Goal: Obtain resource: Download file/media

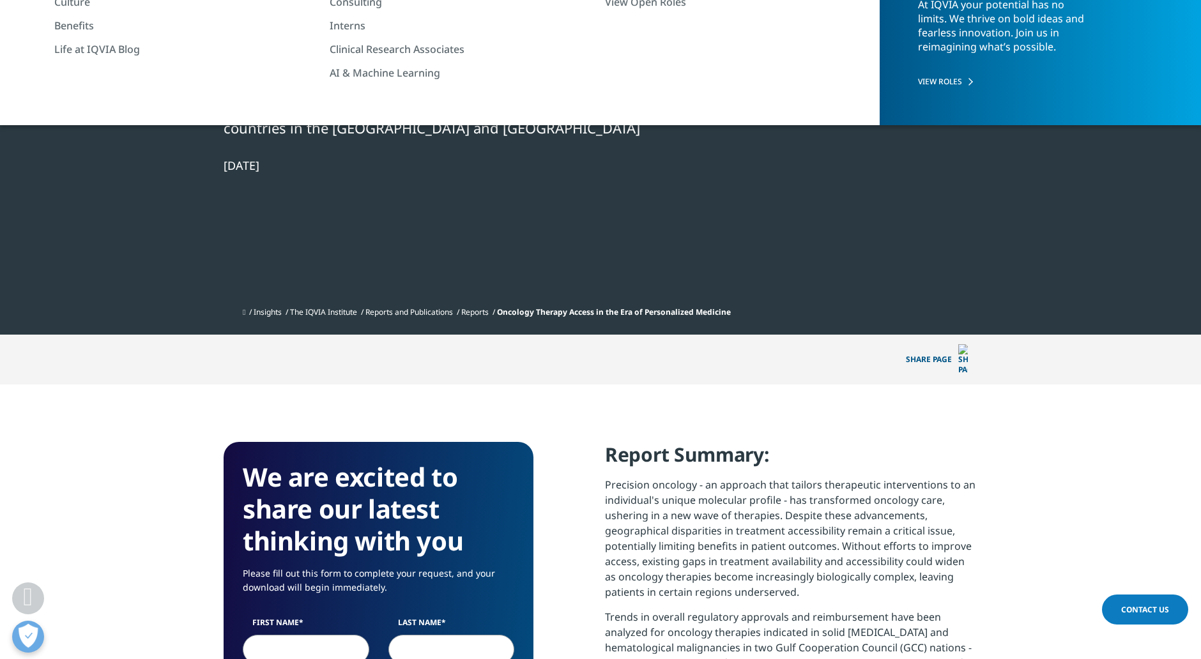
scroll to position [1254, 754]
click at [728, 477] on p "Precision oncology - an approach that tailors therapeutic interventions to an i…" at bounding box center [791, 543] width 372 height 132
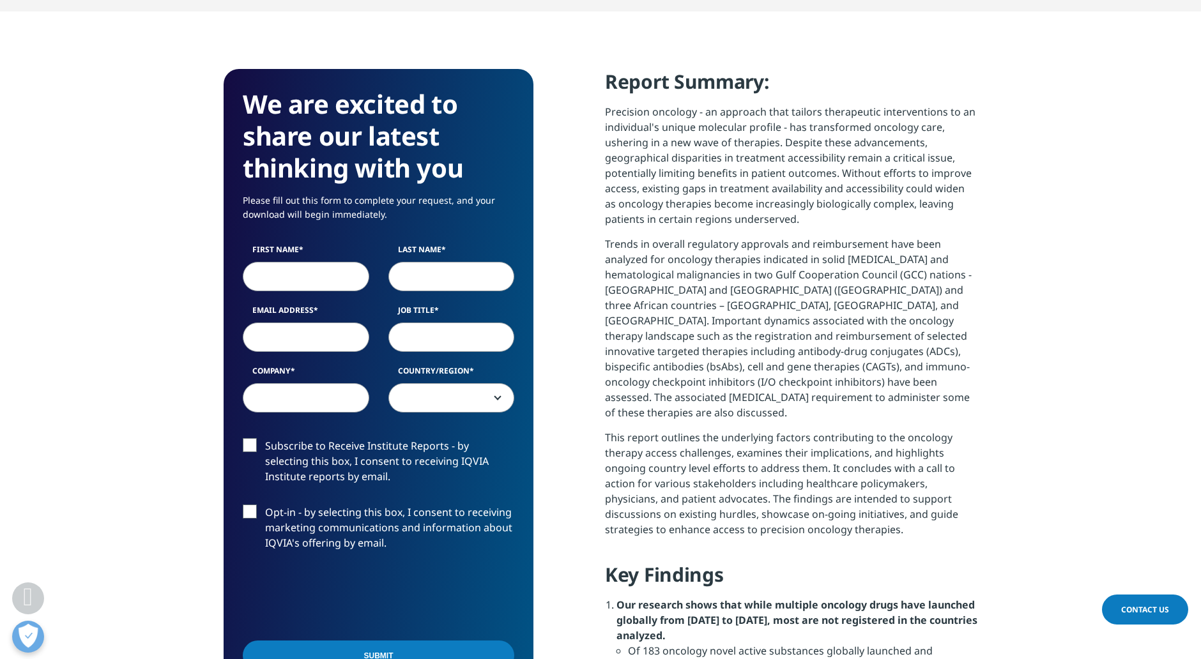
scroll to position [590, 0]
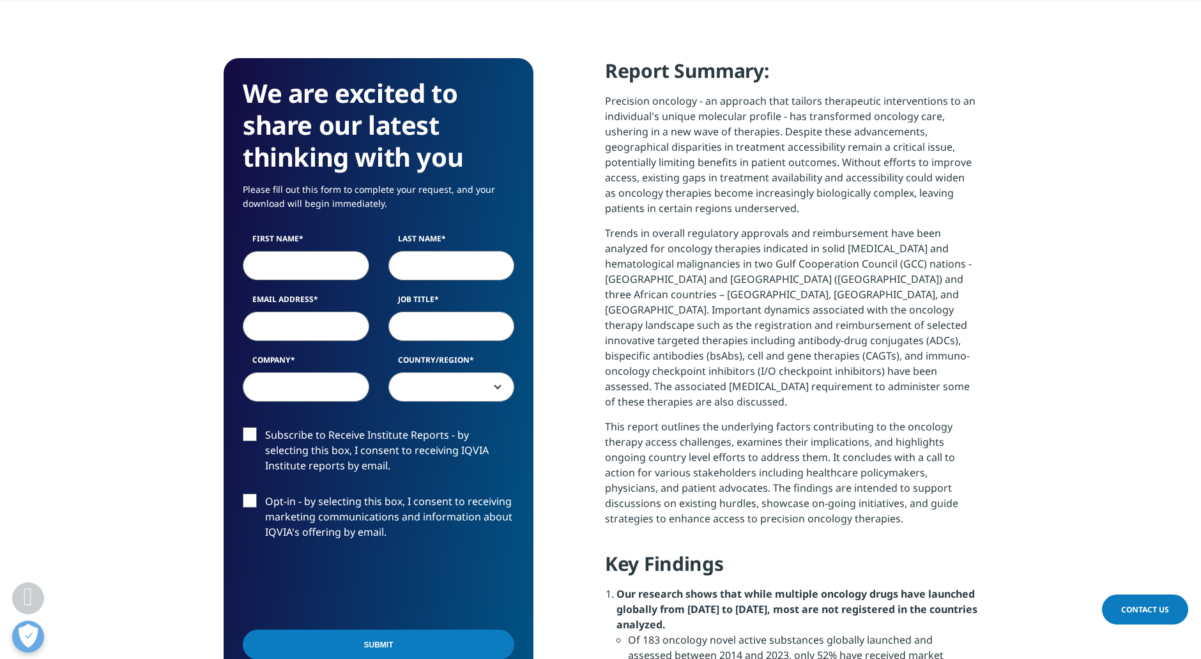
click at [290, 251] on input "First Name" at bounding box center [306, 265] width 126 height 29
click at [277, 251] on input "First Name" at bounding box center [306, 265] width 126 height 29
type input "Ф"
type input "ar"
click at [407, 251] on input "Last Name" at bounding box center [451, 265] width 126 height 29
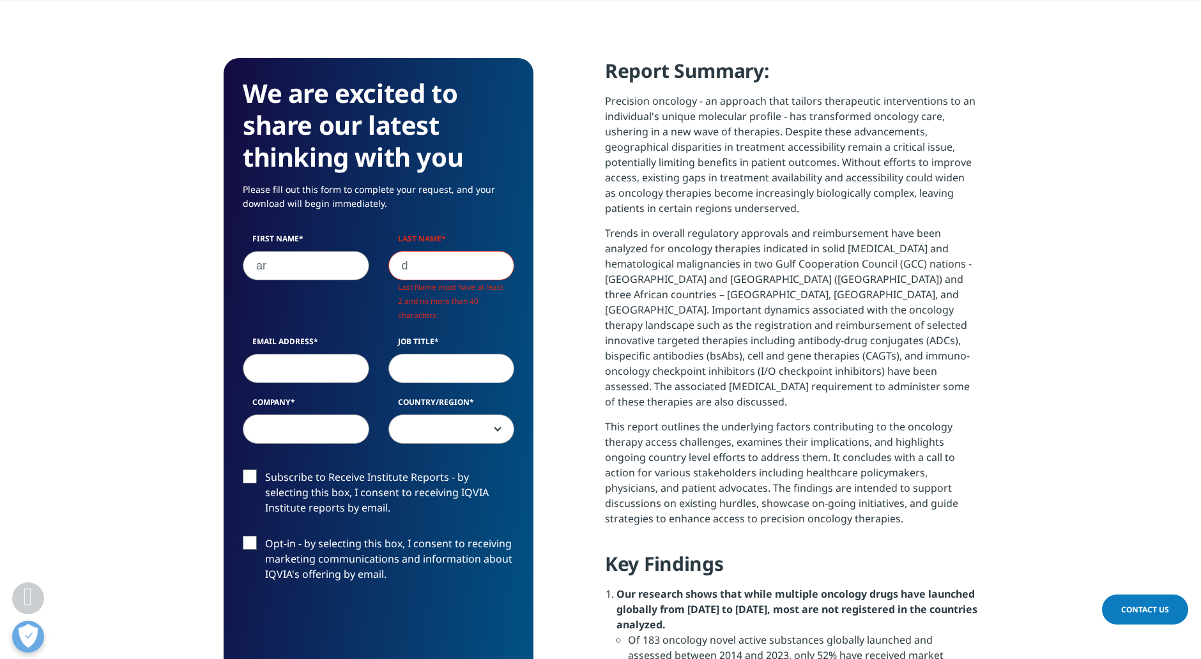
scroll to position [747, 310]
click at [300, 336] on div "Email Address" at bounding box center [306, 359] width 146 height 47
click at [484, 251] on input "d" at bounding box center [451, 265] width 126 height 29
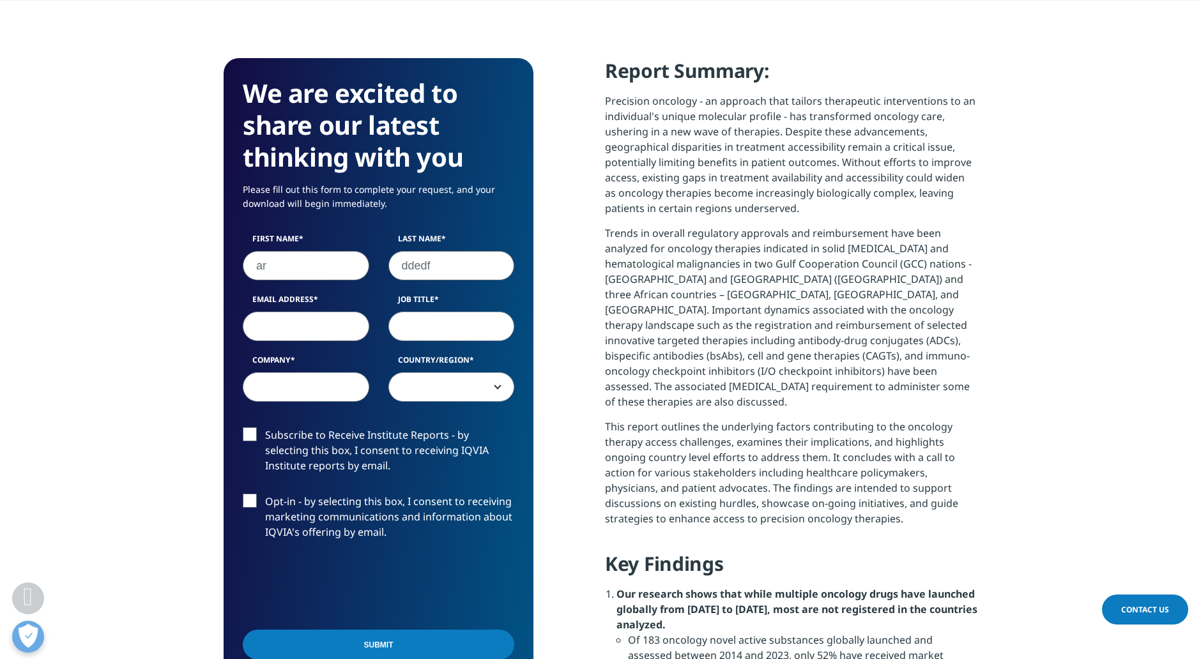
type input "ddedf"
click at [335, 294] on label "Email Address" at bounding box center [306, 303] width 126 height 18
click at [335, 312] on input "Email Address" at bounding box center [306, 326] width 126 height 29
click at [330, 312] on input "Email Address" at bounding box center [306, 326] width 126 height 29
type input "a@[DOMAIN_NAME]"
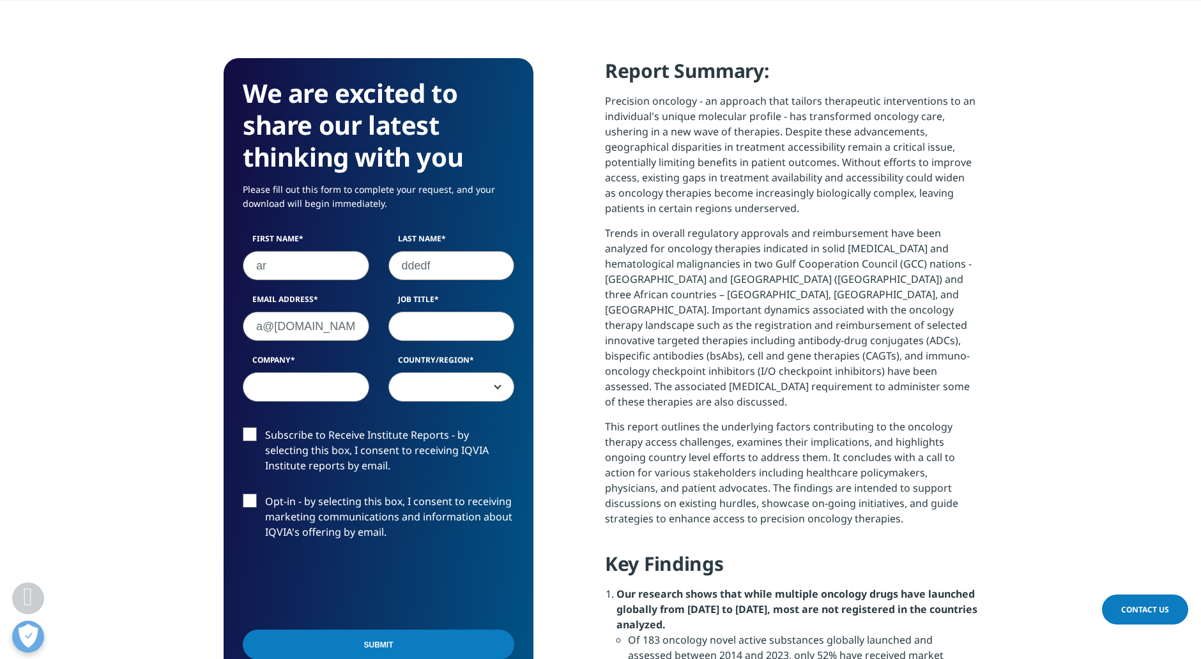
click at [415, 312] on input "Job Title" at bounding box center [451, 326] width 126 height 29
type input "s"
click at [323, 372] on input "Company" at bounding box center [306, 386] width 126 height 29
type input "s"
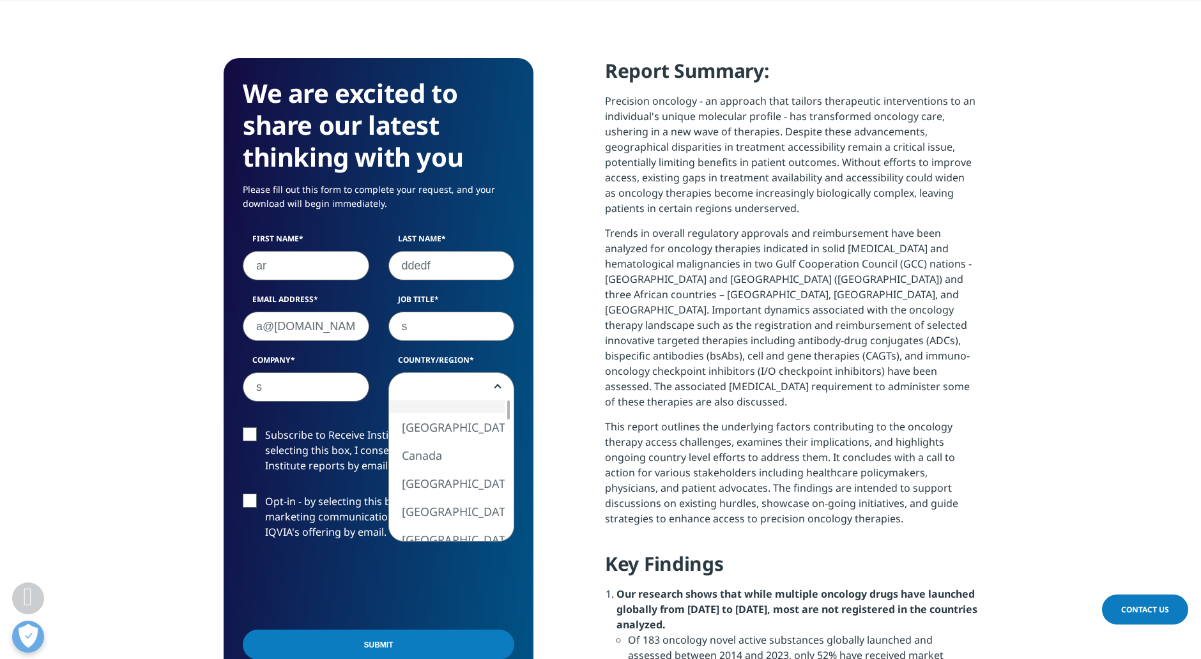
click at [434, 375] on span at bounding box center [451, 387] width 125 height 29
select select "[GEOGRAPHIC_DATA]"
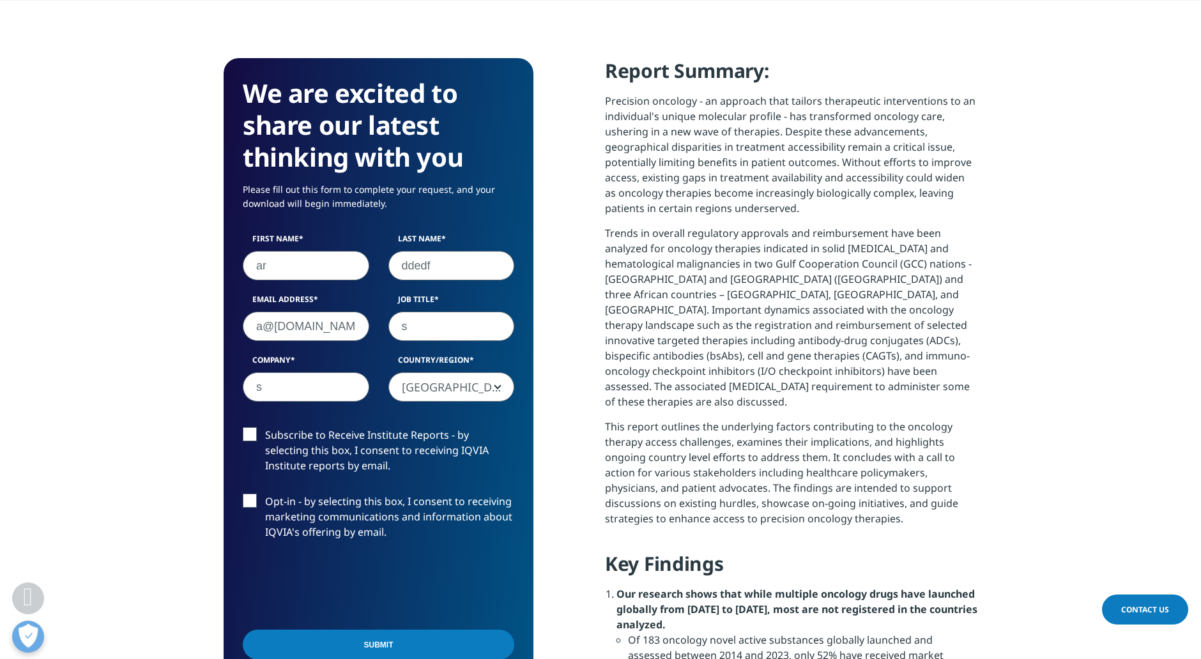
click at [377, 403] on form "We are excited to share our latest thinking with you Please fill out this form …" at bounding box center [379, 411] width 272 height 668
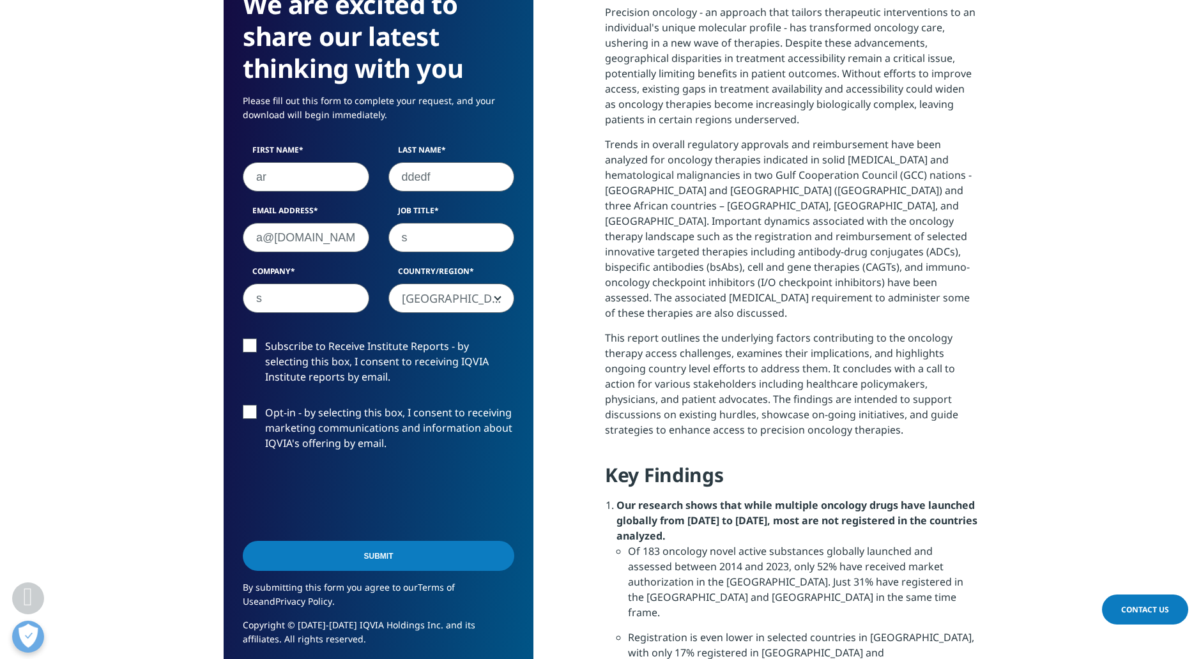
scroll to position [690, 0]
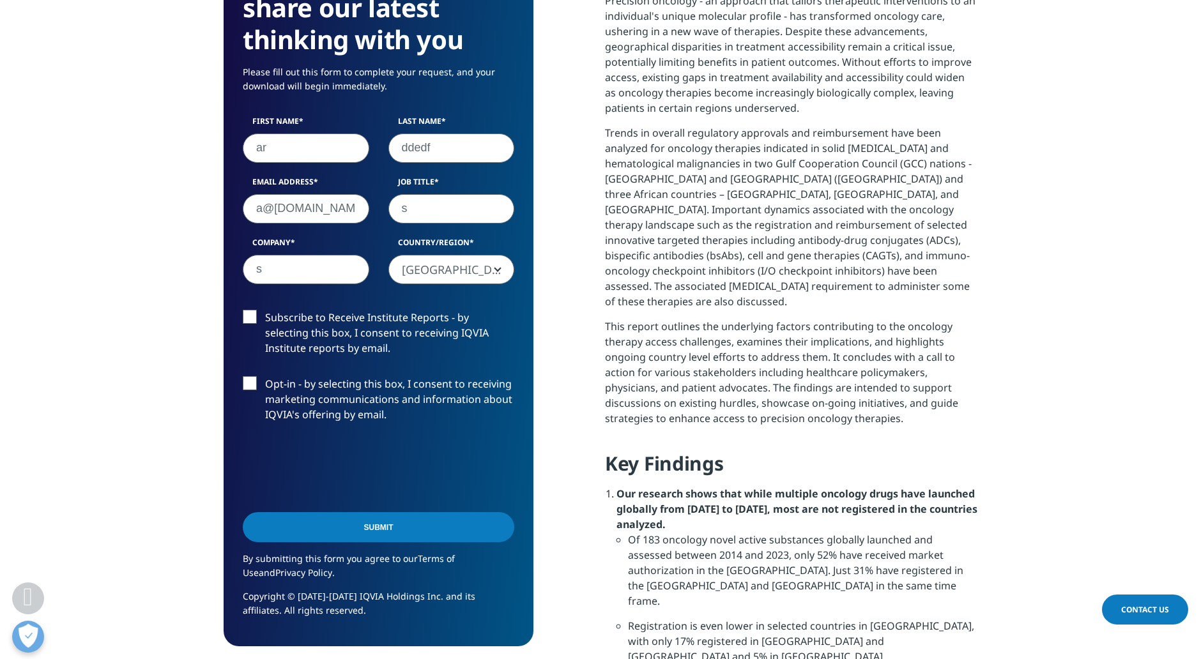
click at [363, 525] on input "Submit" at bounding box center [379, 527] width 272 height 30
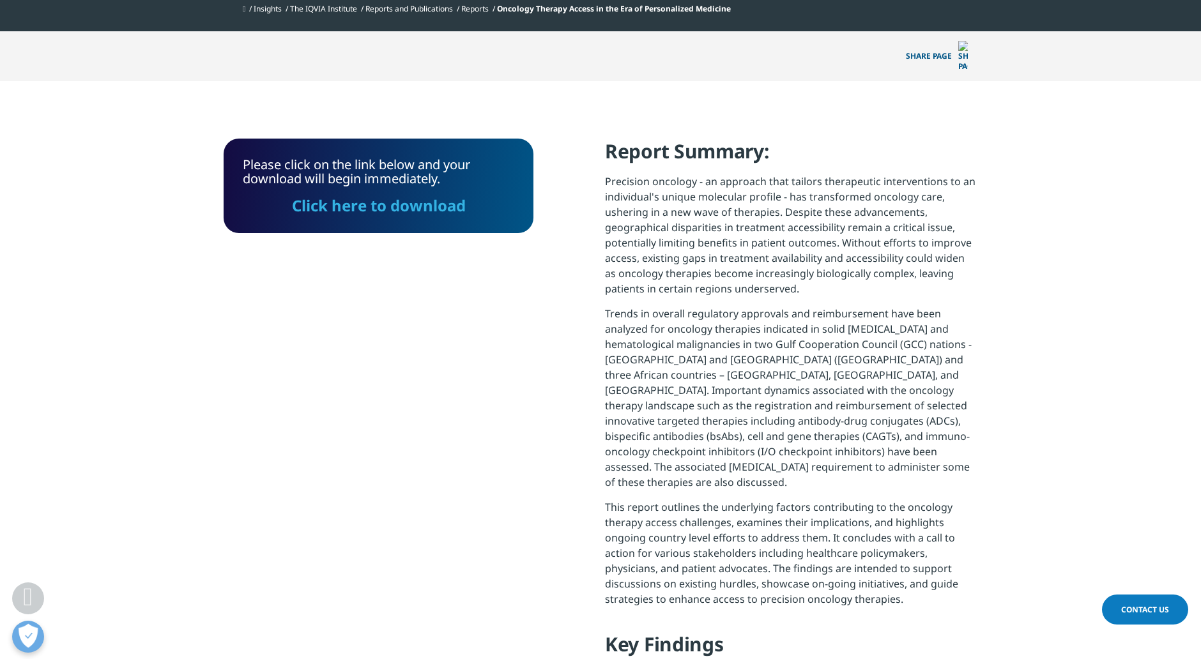
scroll to position [358, 0]
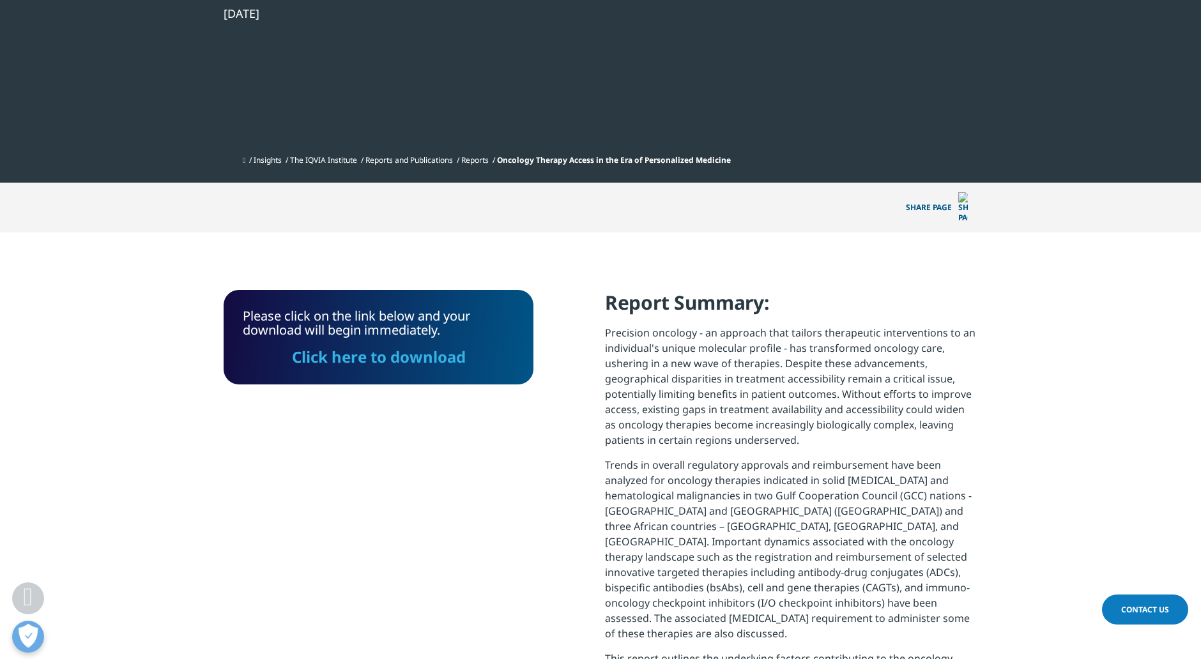
click at [427, 346] on link "Click here to download" at bounding box center [379, 356] width 174 height 21
